Goal: Check status: Check status

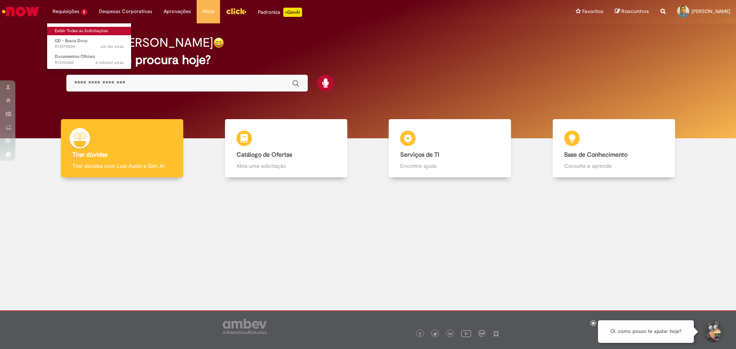
click at [73, 29] on link "Exibir Todas as Solicitações" at bounding box center [89, 31] width 84 height 8
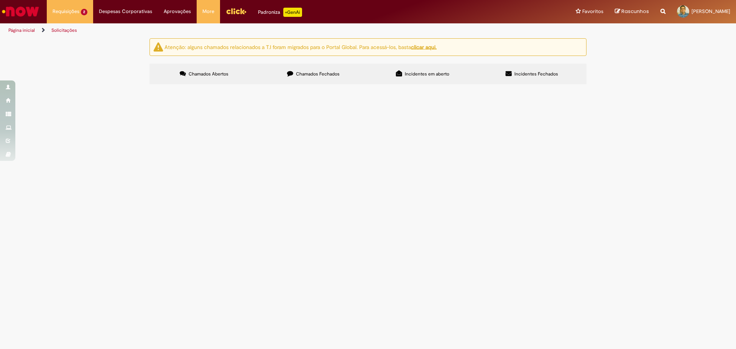
click at [328, 74] on span "Chamados Fechados" at bounding box center [318, 74] width 44 height 6
click at [0, 0] on span "INCLUSAO DE PENSAO ALIMENTICIA" at bounding box center [0, 0] width 0 height 0
click at [0, 0] on span "Pensão Alimentícia e Vitalícia" at bounding box center [0, 0] width 0 height 0
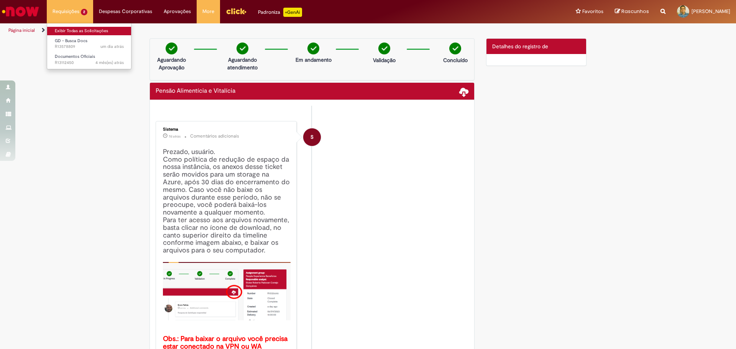
click at [74, 30] on link "Exibir Todas as Solicitações" at bounding box center [89, 31] width 84 height 8
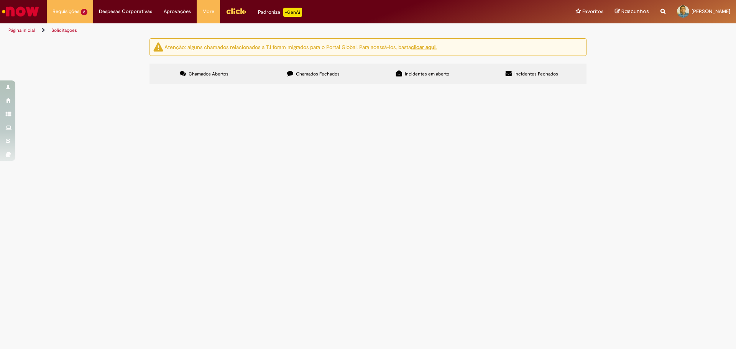
click at [317, 74] on span "Chamados Fechados" at bounding box center [318, 74] width 44 height 6
click at [0, 0] on span "Documentos/KIT Homologação funcionário" at bounding box center [0, 0] width 0 height 0
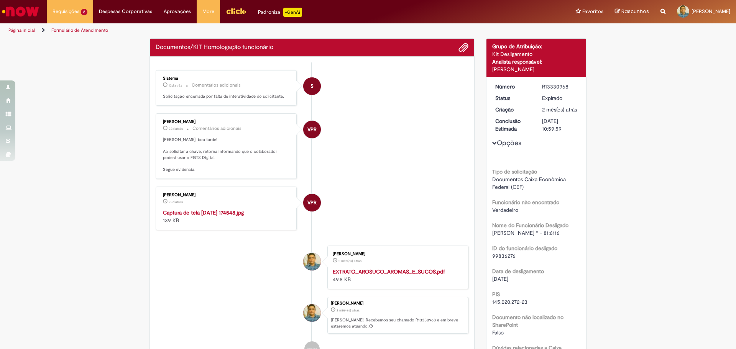
click at [236, 209] on img "Histórico de tíquete" at bounding box center [227, 209] width 128 height 0
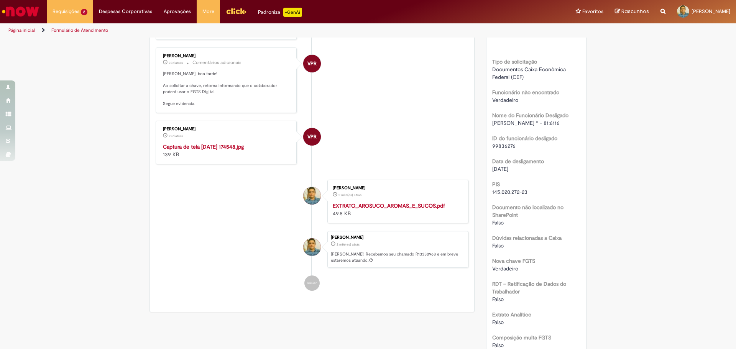
scroll to position [119, 0]
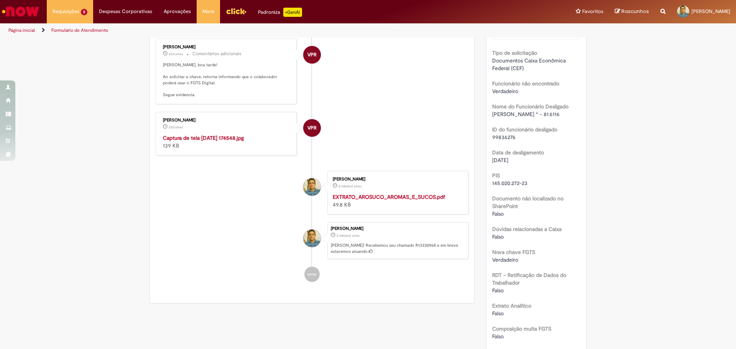
click at [245, 134] on img "Histórico de tíquete" at bounding box center [227, 134] width 128 height 0
click at [227, 134] on img "Histórico de tíquete" at bounding box center [227, 134] width 128 height 0
drag, startPoint x: 160, startPoint y: 64, endPoint x: 204, endPoint y: 84, distance: 48.2
click at [204, 84] on div "[PERSON_NAME] 22d atrás 22 dias atrás Comentários adicionais [PERSON_NAME], boa…" at bounding box center [226, 71] width 137 height 61
copy p "[PERSON_NAME], boa tarde! Ao solicitar a chave, retorna informando que o colabo…"
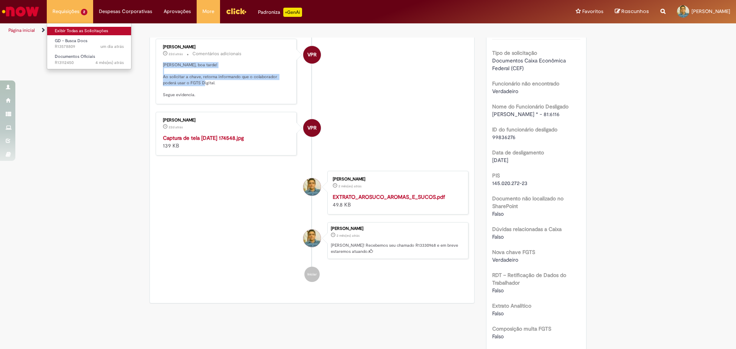
click at [76, 30] on link "Exibir Todas as Solicitações" at bounding box center [89, 31] width 84 height 8
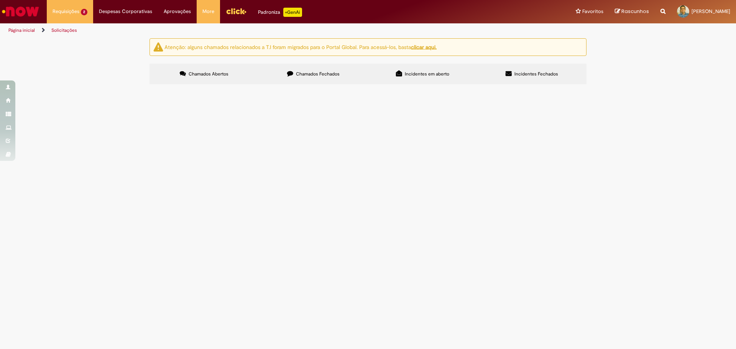
click at [329, 76] on span "Chamados Fechados" at bounding box center [318, 74] width 44 height 6
click at [0, 0] on span "- NAÕ FOI LOCALIZADO O NOME DO SR. [PERSON_NAME] * - CPF - 026.709.221-04" at bounding box center [0, 0] width 0 height 0
click at [0, 0] on span "[DATE] 16:24:32" at bounding box center [0, 0] width 0 height 0
click at [0, 0] on span "- NAÕ FOI LOCALIZADO O NOME DO SR. [PERSON_NAME] * - CPF - 026.709.221-04" at bounding box center [0, 0] width 0 height 0
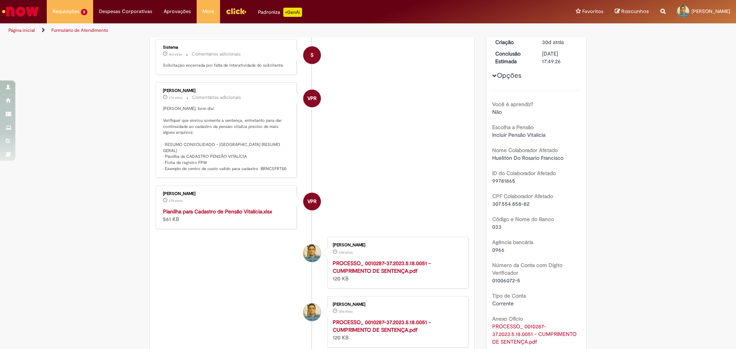
scroll to position [64, 0]
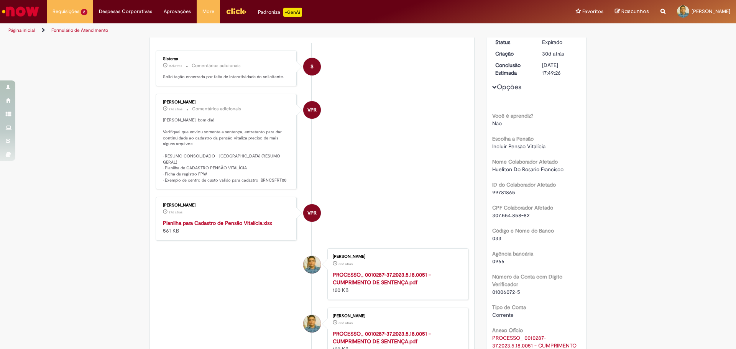
click at [196, 220] on strong "Planilha para Cadastro de Pensão Vitalícia.xlsx" at bounding box center [217, 223] width 109 height 7
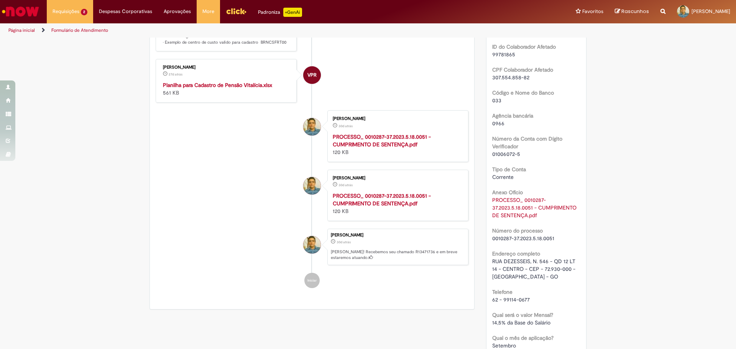
scroll to position [232, 0]
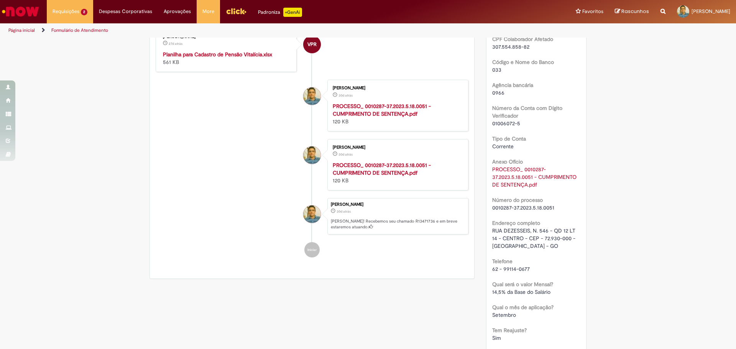
click at [523, 169] on link "PROCESSO_ 0010287-37.2023.5.18.0051 - CUMPRIMENTO DE SENTENÇA.pdf" at bounding box center [535, 177] width 86 height 22
drag, startPoint x: 490, startPoint y: 232, endPoint x: 530, endPoint y: 248, distance: 43.6
click at [530, 248] on div "RUA DEZESSEIS, N. 546 - QD 12 LT 14 - CENTRO - CEP - 72.930-000 - [GEOGRAPHIC_D…" at bounding box center [536, 238] width 89 height 23
copy span "RUA DEZESSEIS, N. 546 - QD 12 LT 14 - CENTRO - CEP - 72.930-000 - [GEOGRAPHIC_D…"
drag, startPoint x: 489, startPoint y: 269, endPoint x: 546, endPoint y: 269, distance: 56.4
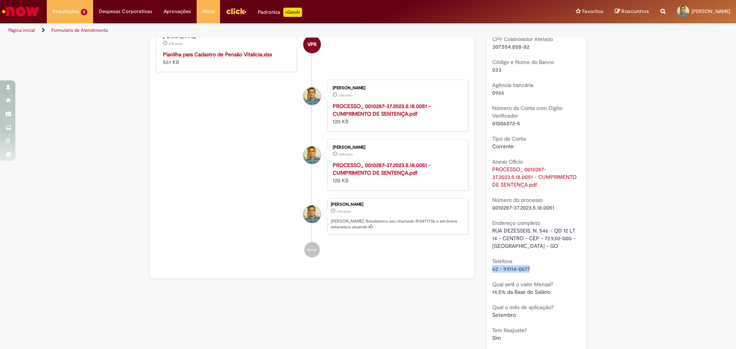
click at [546, 269] on div "62 - 99114-0677" at bounding box center [536, 269] width 89 height 8
copy span "62 - 99114-0677"
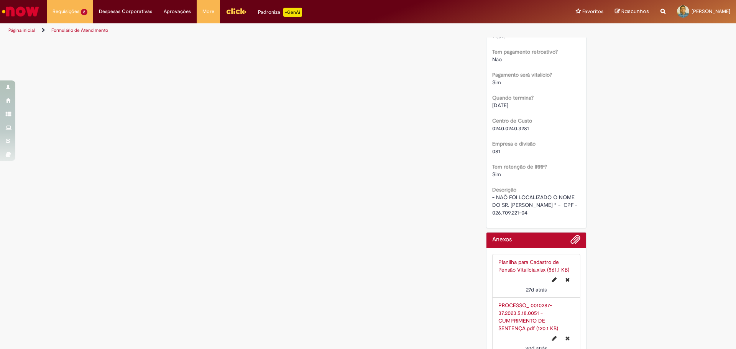
scroll to position [574, 0]
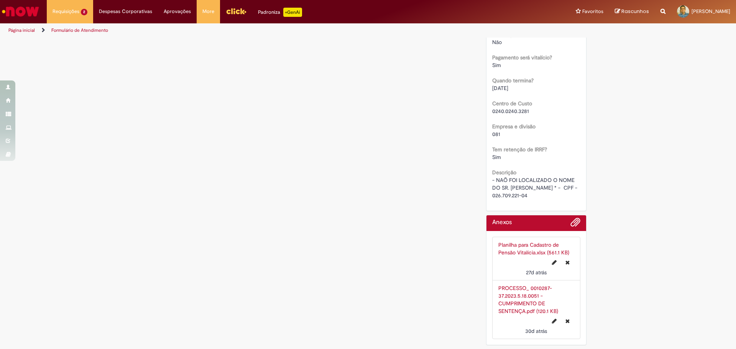
click at [515, 243] on link "Planilha para Cadastro de Pensão Vitalícia.xlsx (561.1 KB)" at bounding box center [534, 249] width 71 height 15
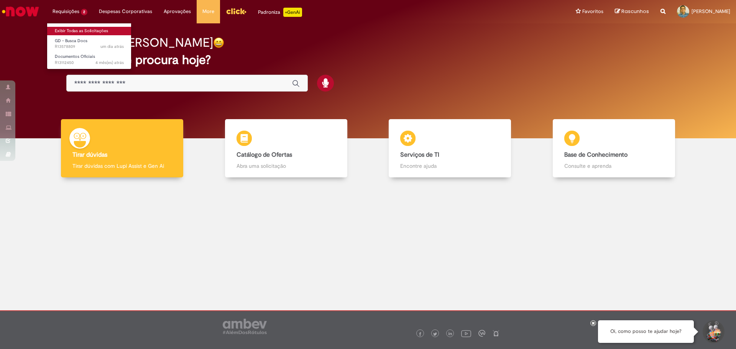
click at [75, 30] on link "Exibir Todas as Solicitações" at bounding box center [89, 31] width 84 height 8
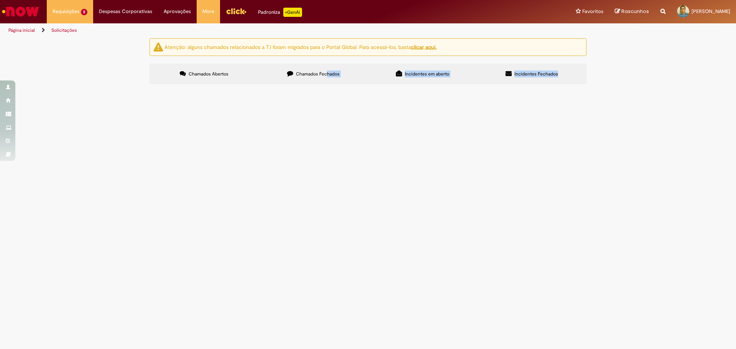
drag, startPoint x: 327, startPoint y: 75, endPoint x: 398, endPoint y: 198, distance: 142.1
click at [385, 212] on main "Solicitações Atenção: alguns chamados relacionados a T.I foram migrados para o …" at bounding box center [368, 193] width 736 height 311
drag, startPoint x: 477, startPoint y: 297, endPoint x: 472, endPoint y: 170, distance: 126.7
click at [478, 296] on main "Solicitações Atenção: alguns chamados relacionados a T.I foram migrados para o …" at bounding box center [368, 193] width 736 height 311
